Goal: Transaction & Acquisition: Obtain resource

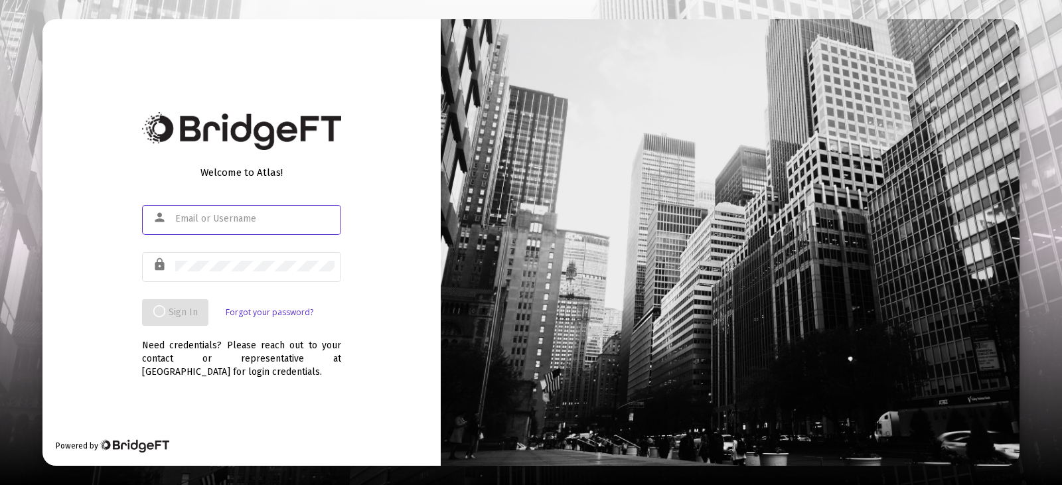
type input "[EMAIL_ADDRESS][DOMAIN_NAME]"
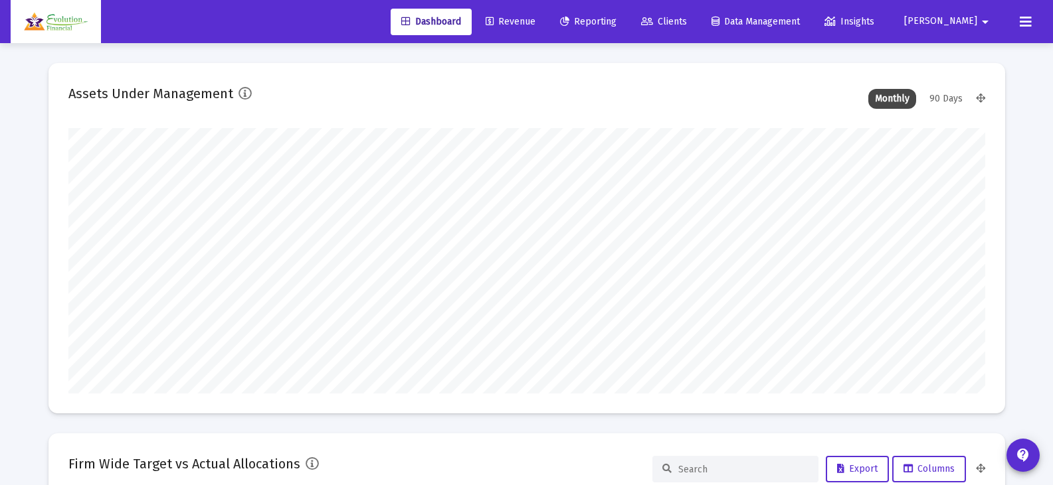
scroll to position [266, 493]
type input "[EMAIL_ADDRESS][DOMAIN_NAME]"
click at [616, 23] on span "Reporting" at bounding box center [588, 21] width 56 height 11
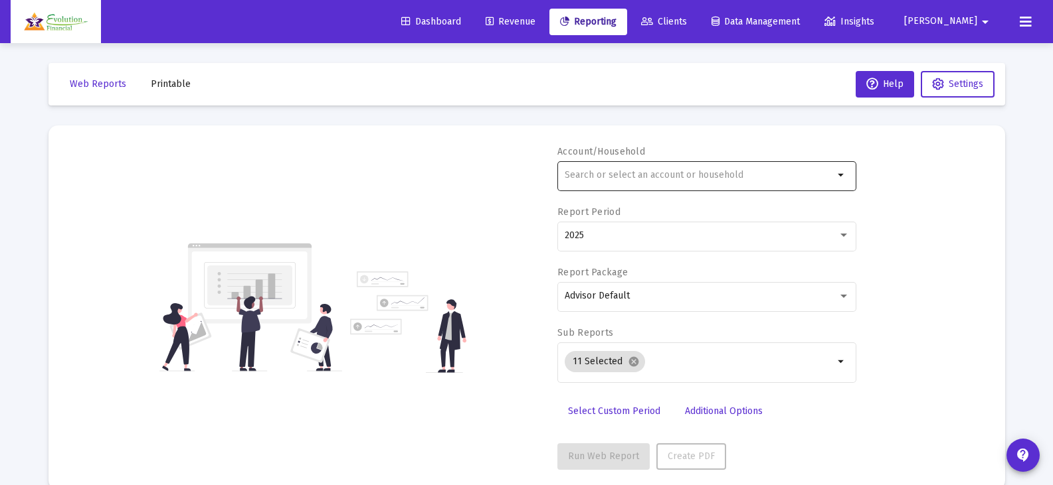
click at [738, 173] on input "text" at bounding box center [698, 175] width 269 height 11
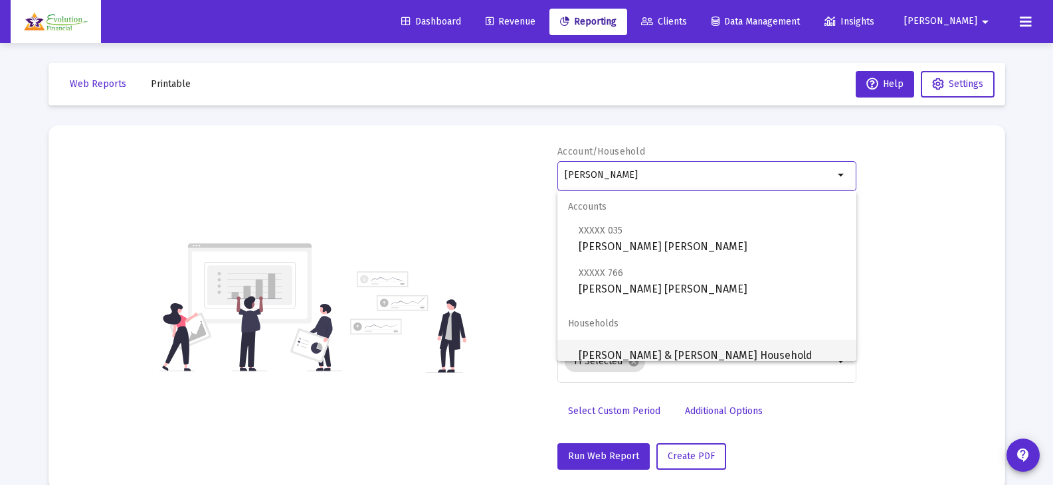
click at [766, 347] on span "[PERSON_NAME] & [PERSON_NAME] Household" at bounding box center [711, 356] width 267 height 32
type input "[PERSON_NAME] & [PERSON_NAME] Household"
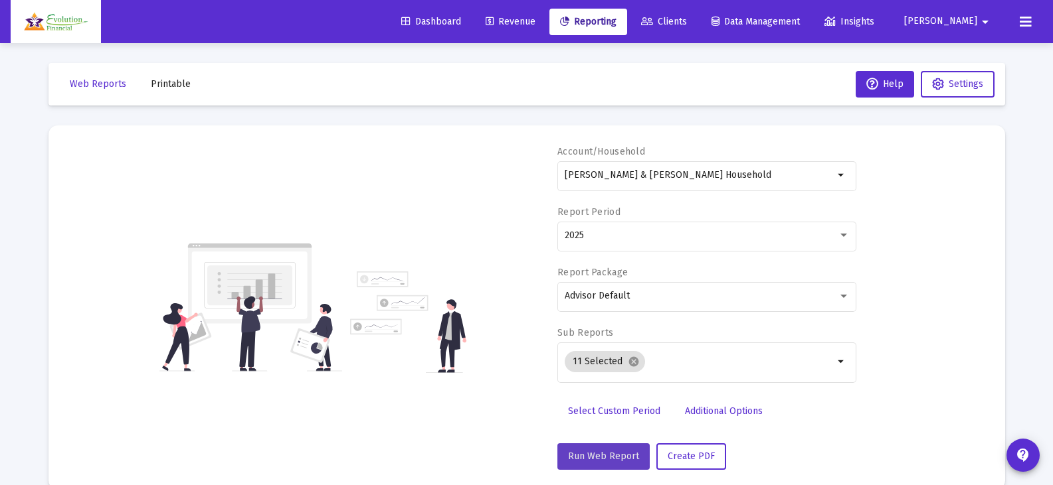
click at [611, 456] on span "Run Web Report" at bounding box center [603, 456] width 71 height 11
select select "View all"
click at [705, 462] on span "Push to PDF" at bounding box center [693, 456] width 52 height 11
click at [163, 77] on button "Printable" at bounding box center [170, 84] width 61 height 27
